Goal: Task Accomplishment & Management: Manage account settings

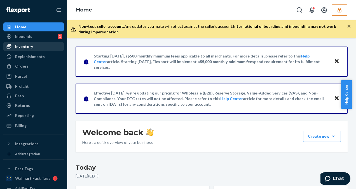
click at [21, 43] on div "Inventory" at bounding box center [33, 47] width 59 height 8
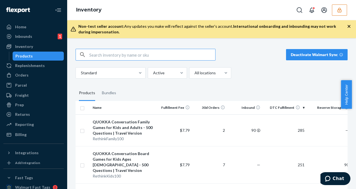
click at [103, 55] on input "text" at bounding box center [152, 54] width 126 height 11
paste input "DFJ3EDUW392"
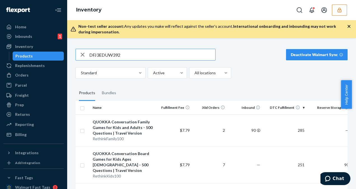
type input "DFJ3EDUW392"
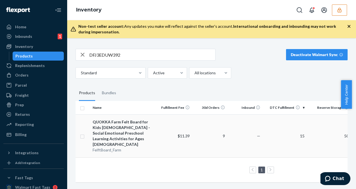
click at [160, 124] on td "$11.39" at bounding box center [173, 135] width 35 height 43
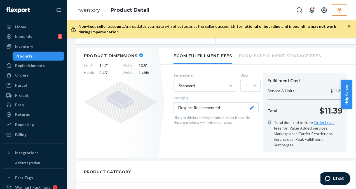
scroll to position [28, 0]
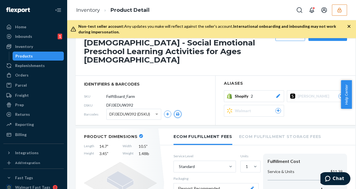
click at [180, 110] on button "button" at bounding box center [177, 113] width 7 height 7
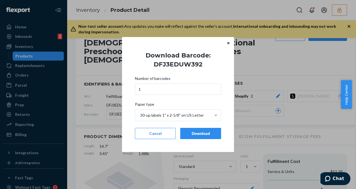
click at [211, 133] on div "Download" at bounding box center [200, 133] width 31 height 6
